Goal: Task Accomplishment & Management: Manage account settings

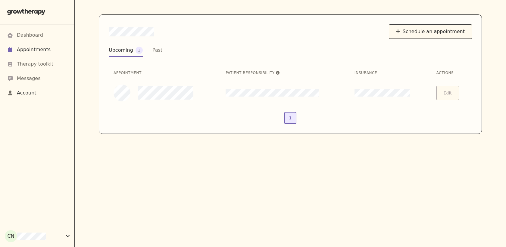
click at [23, 95] on div "Account" at bounding box center [27, 92] width 20 height 7
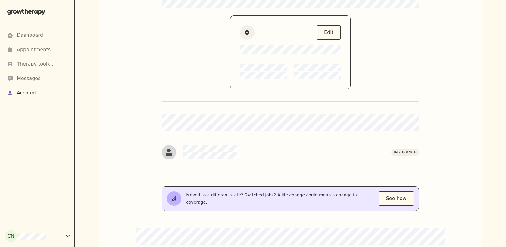
scroll to position [95, 0]
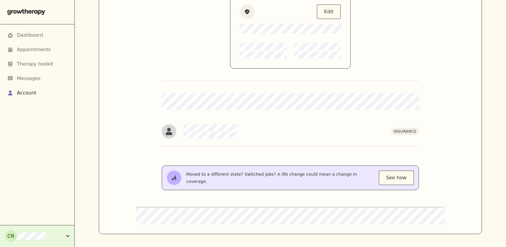
click at [49, 238] on div "CN" at bounding box center [35, 236] width 61 height 12
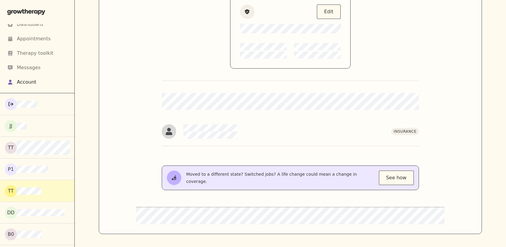
scroll to position [11, 0]
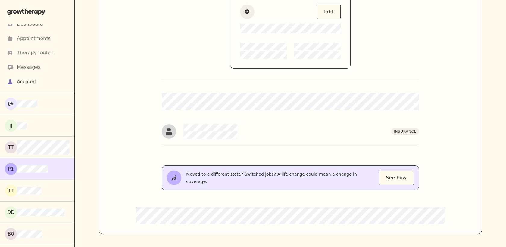
click at [33, 173] on div "P1" at bounding box center [37, 169] width 65 height 12
